Goal: Task Accomplishment & Management: Complete application form

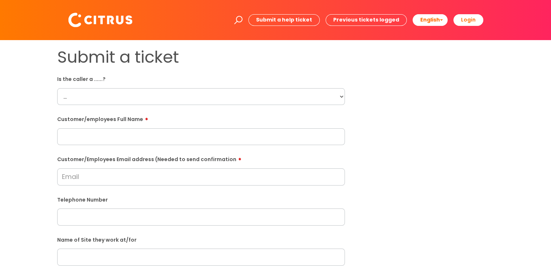
click at [281, 92] on select "... Citrus Customer Citrus Employee [DEMOGRAPHIC_DATA] Supplier" at bounding box center [201, 96] width 288 height 17
select select "Citrus Employee"
click at [57, 88] on select "... Citrus Customer Citrus Employee [DEMOGRAPHIC_DATA] Supplier" at bounding box center [201, 96] width 288 height 17
click at [112, 134] on input "text" at bounding box center [201, 136] width 288 height 17
click at [131, 129] on input "text" at bounding box center [201, 136] width 288 height 17
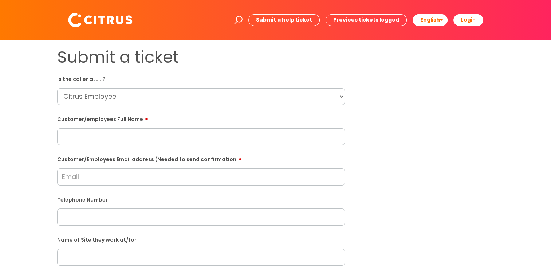
click at [128, 133] on input "text" at bounding box center [201, 136] width 288 height 17
paste input "[PERSON_NAME]"
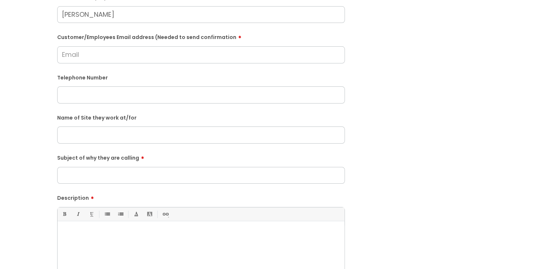
scroll to position [109, 0]
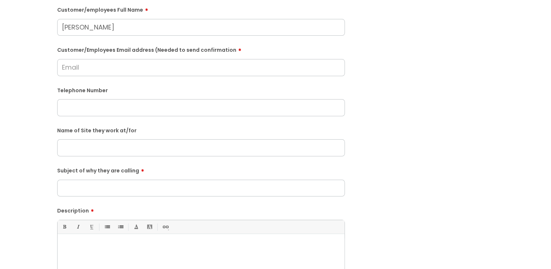
type input "[PERSON_NAME]"
click at [85, 62] on input "Customer/Employees Email address (Needed to send confirmation" at bounding box center [201, 67] width 288 height 17
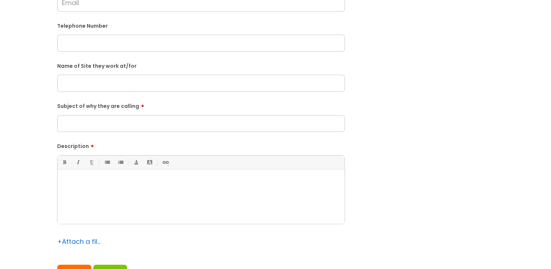
scroll to position [146, 0]
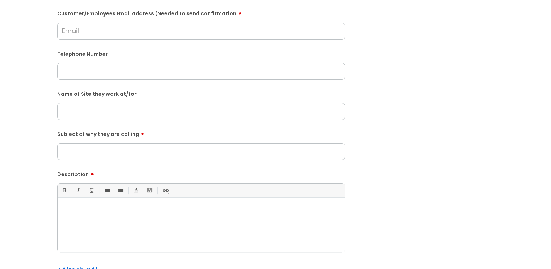
click at [75, 202] on div at bounding box center [201, 227] width 287 height 50
paste div
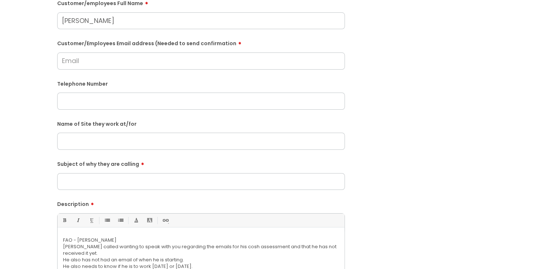
scroll to position [73, 0]
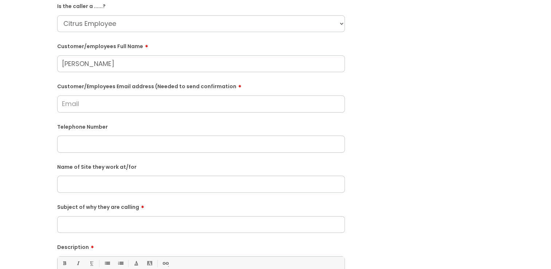
click at [95, 107] on input "Customer/Employees Email address (Needed to send confirmation" at bounding box center [201, 103] width 288 height 17
type input "[EMAIL_ADDRESS][DOMAIN_NAME]"
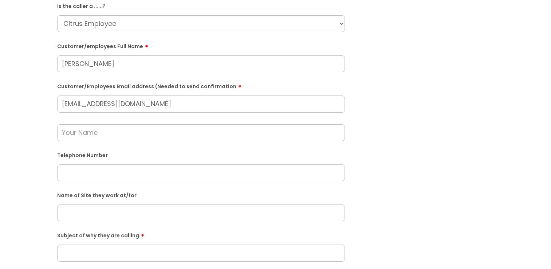
click at [90, 173] on input "text" at bounding box center [201, 172] width 288 height 17
paste input "07711816323"
type input "07711816323"
click at [89, 208] on input "text" at bounding box center [201, 212] width 288 height 17
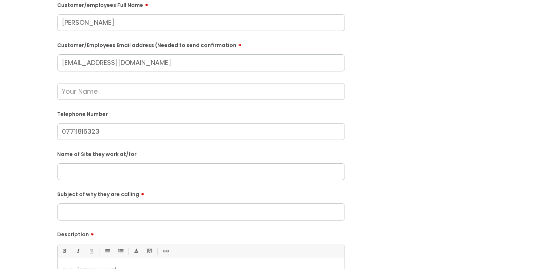
scroll to position [146, 0]
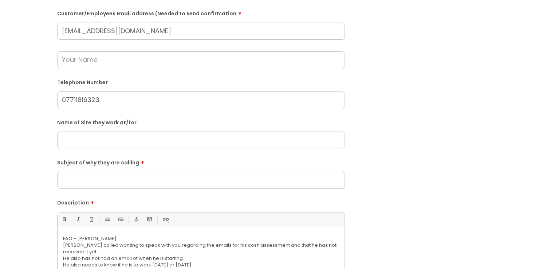
click at [117, 140] on input "text" at bounding box center [201, 140] width 288 height 17
paste input "The pavilion or [GEOGRAPHIC_DATA]"
type input "The pavilion or [GEOGRAPHIC_DATA]"
click at [132, 181] on input "Subject of why they are calling" at bounding box center [201, 180] width 288 height 17
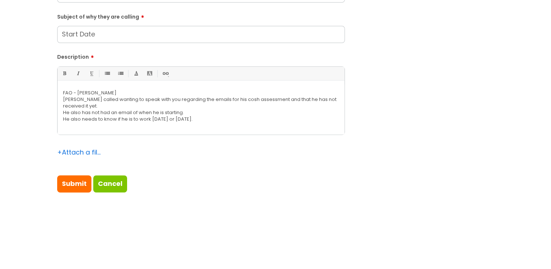
type input "Start Date"
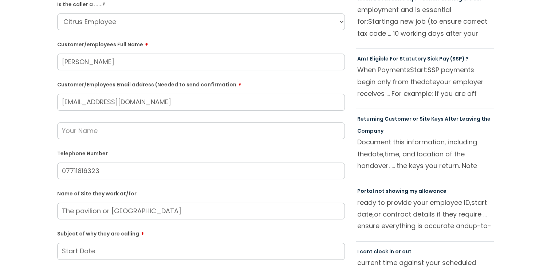
scroll to position [73, 0]
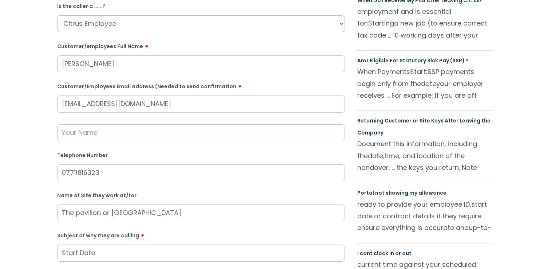
drag, startPoint x: 150, startPoint y: 102, endPoint x: 42, endPoint y: 95, distance: 108.0
click at [42, 95] on div "Submit a ticket Is the caller a ......? ... Citrus Customer Citrus Employee [DE…" at bounding box center [275, 198] width 537 height 448
click at [28, 122] on div "Submit a ticket Is the caller a ......? ... Citrus Customer Citrus Employee [DE…" at bounding box center [275, 198] width 537 height 448
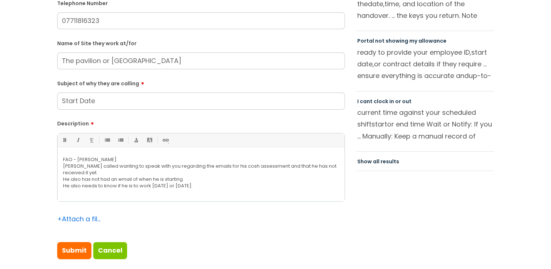
scroll to position [328, 0]
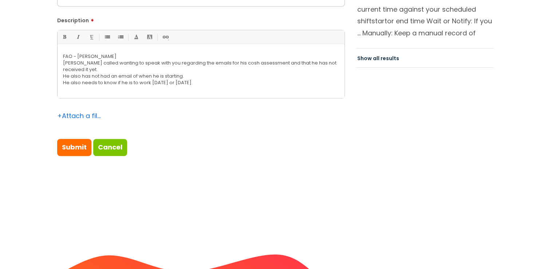
click at [198, 83] on p "He also needs to know if he is to work [DATE] or [DATE]." at bounding box center [201, 82] width 276 height 7
click at [191, 74] on p "He also has not had an email of when he is starting." at bounding box center [201, 76] width 276 height 7
click at [106, 66] on p "[PERSON_NAME] called wanting to speak with you regarding the emails for his cos…" at bounding box center [201, 66] width 276 height 13
click at [81, 63] on p "[PERSON_NAME] called wanting to speak with you regarding the emails for his cos…" at bounding box center [201, 66] width 276 height 13
click at [184, 77] on p "He stated he never got an email with his user name." at bounding box center [201, 76] width 276 height 7
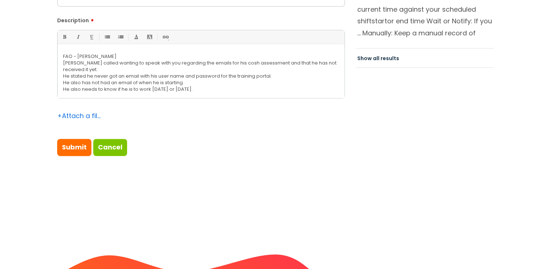
click at [219, 86] on p "He also needs to know if he is to work [DATE] or [DATE]." at bounding box center [201, 89] width 276 height 7
click at [67, 148] on input "Submit" at bounding box center [74, 147] width 34 height 17
type input "Please Wait..."
